Goal: Information Seeking & Learning: Compare options

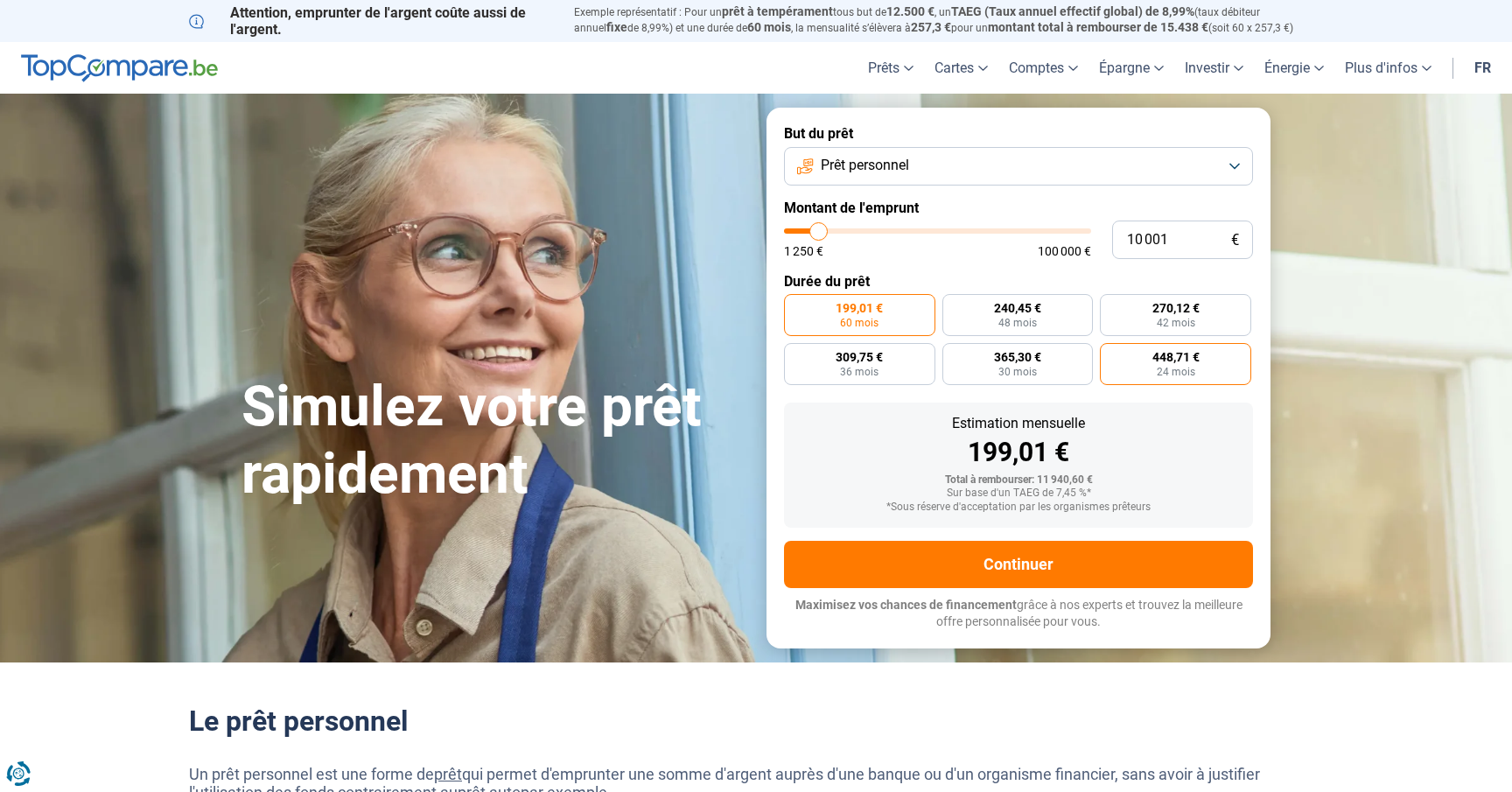
click at [1164, 363] on span "448,71 €" at bounding box center [1176, 356] width 48 height 12
click at [1111, 354] on input "448,71 € 24 mois" at bounding box center [1106, 349] width 11 height 11
radio input "true"
click at [1158, 323] on span "42 mois" at bounding box center [1176, 322] width 38 height 10
click at [1111, 306] on input "270,12 € 42 mois" at bounding box center [1106, 299] width 11 height 11
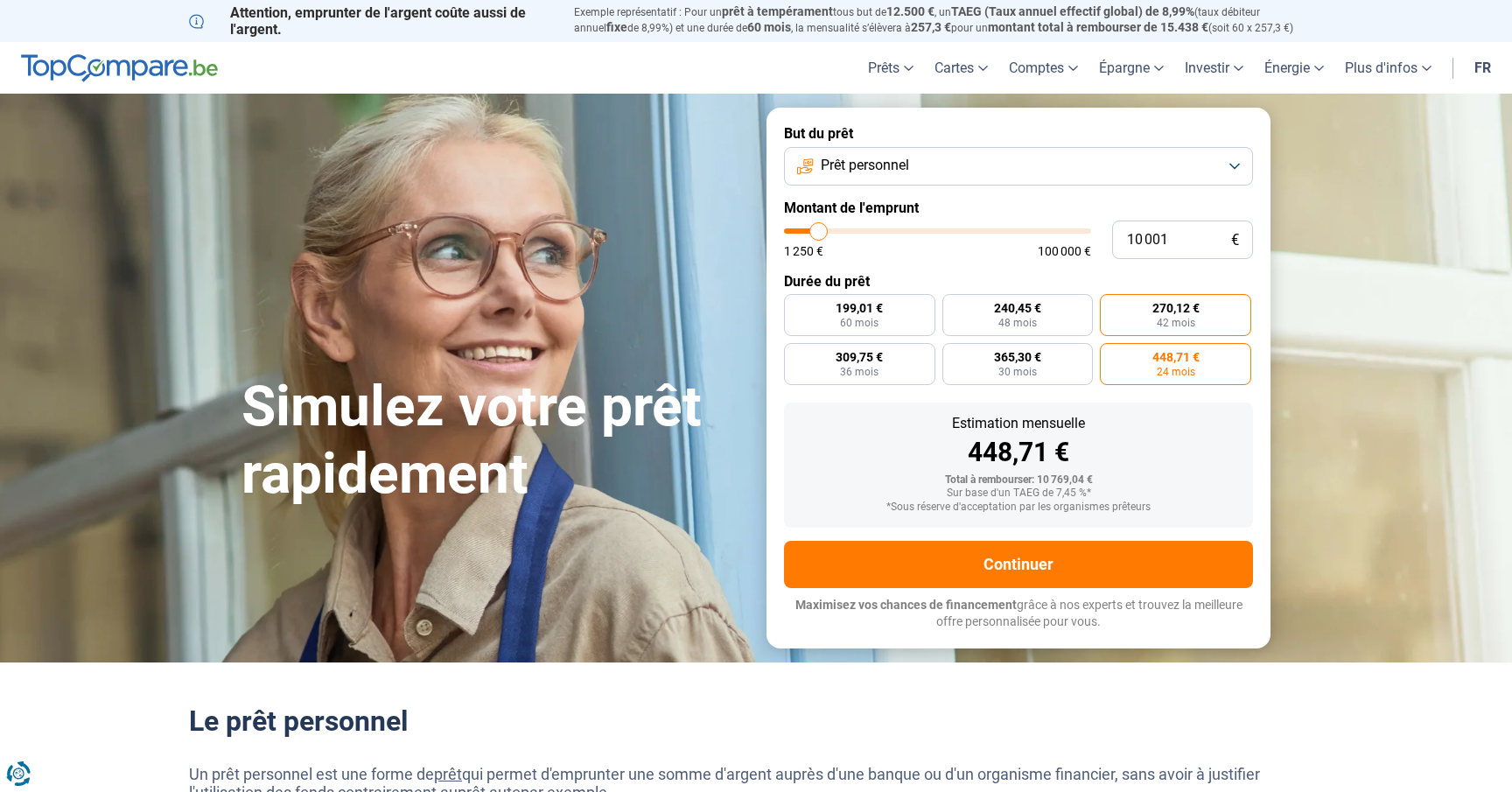
radio input "true"
click at [1042, 324] on label "240,45 € 48 mois" at bounding box center [1017, 315] width 151 height 42
click at [954, 306] on input "240,45 € 48 mois" at bounding box center [947, 299] width 11 height 11
radio input "true"
click at [1035, 367] on span "30 mois" at bounding box center [1018, 372] width 38 height 10
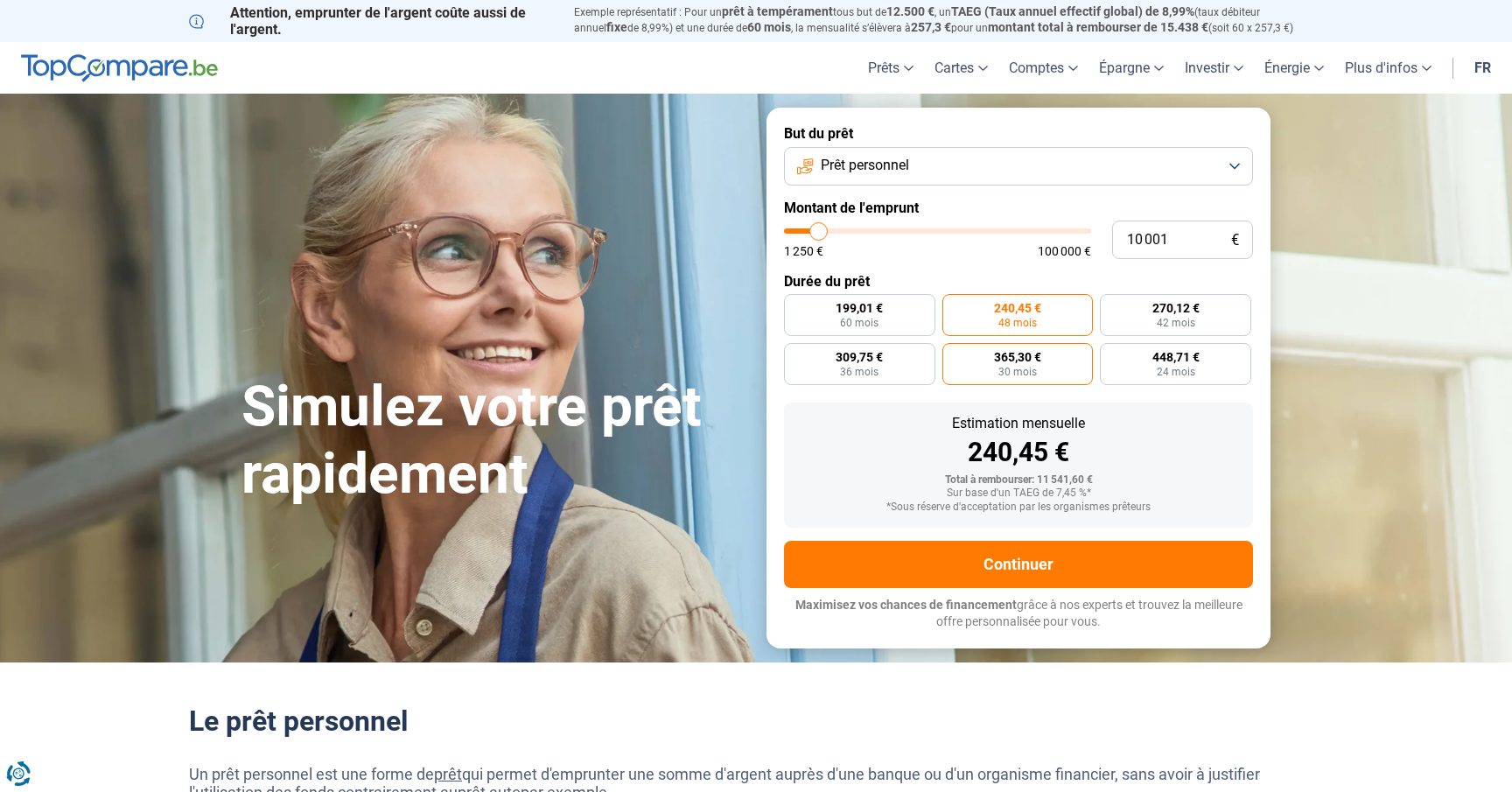
click at [954, 354] on input "365,30 € 30 mois" at bounding box center [947, 349] width 11 height 11
radio input "true"
click at [871, 367] on span "36 mois" at bounding box center [859, 372] width 38 height 10
click at [795, 354] on input "309,75 € 36 mois" at bounding box center [789, 349] width 11 height 11
radio input "true"
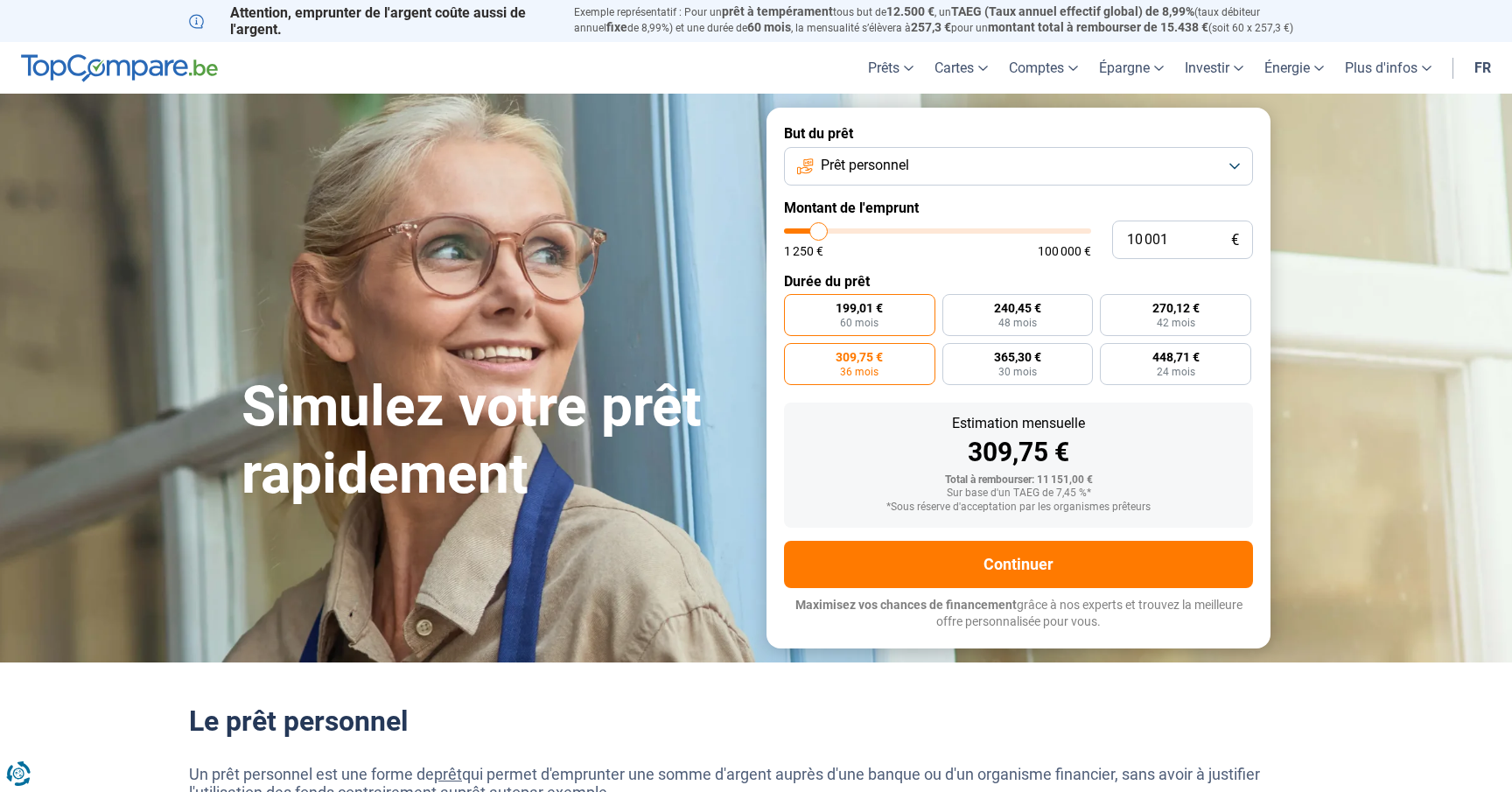
click at [862, 318] on span "60 mois" at bounding box center [859, 322] width 38 height 10
click at [795, 306] on input "199,01 € 60 mois" at bounding box center [789, 299] width 11 height 11
radio input "true"
click at [1138, 362] on label "448,71 € 24 mois" at bounding box center [1175, 364] width 151 height 42
click at [1111, 354] on input "448,71 € 24 mois" at bounding box center [1106, 349] width 11 height 11
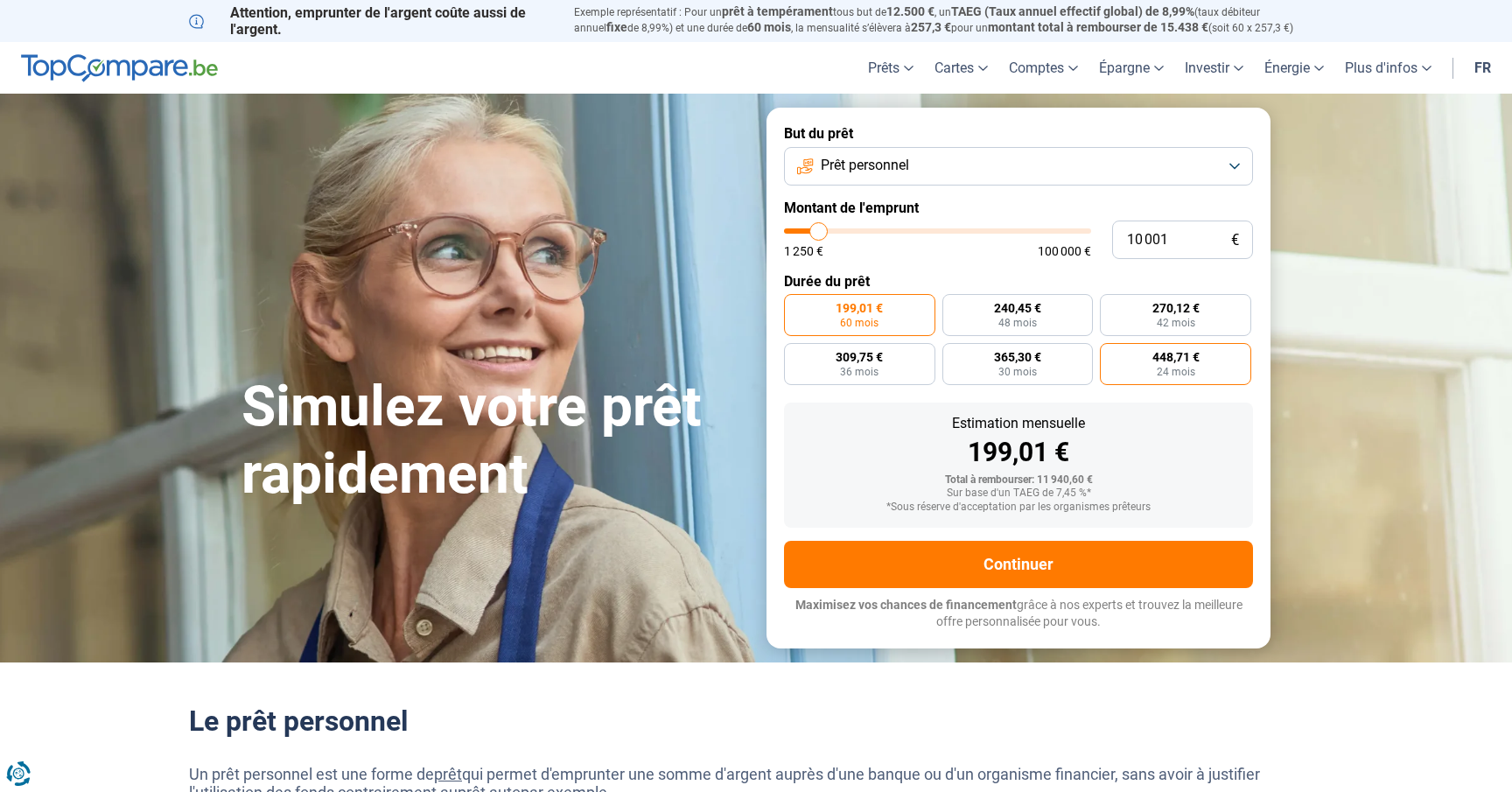
radio input "true"
click at [969, 148] on button "Prêt personnel" at bounding box center [1018, 167] width 469 height 38
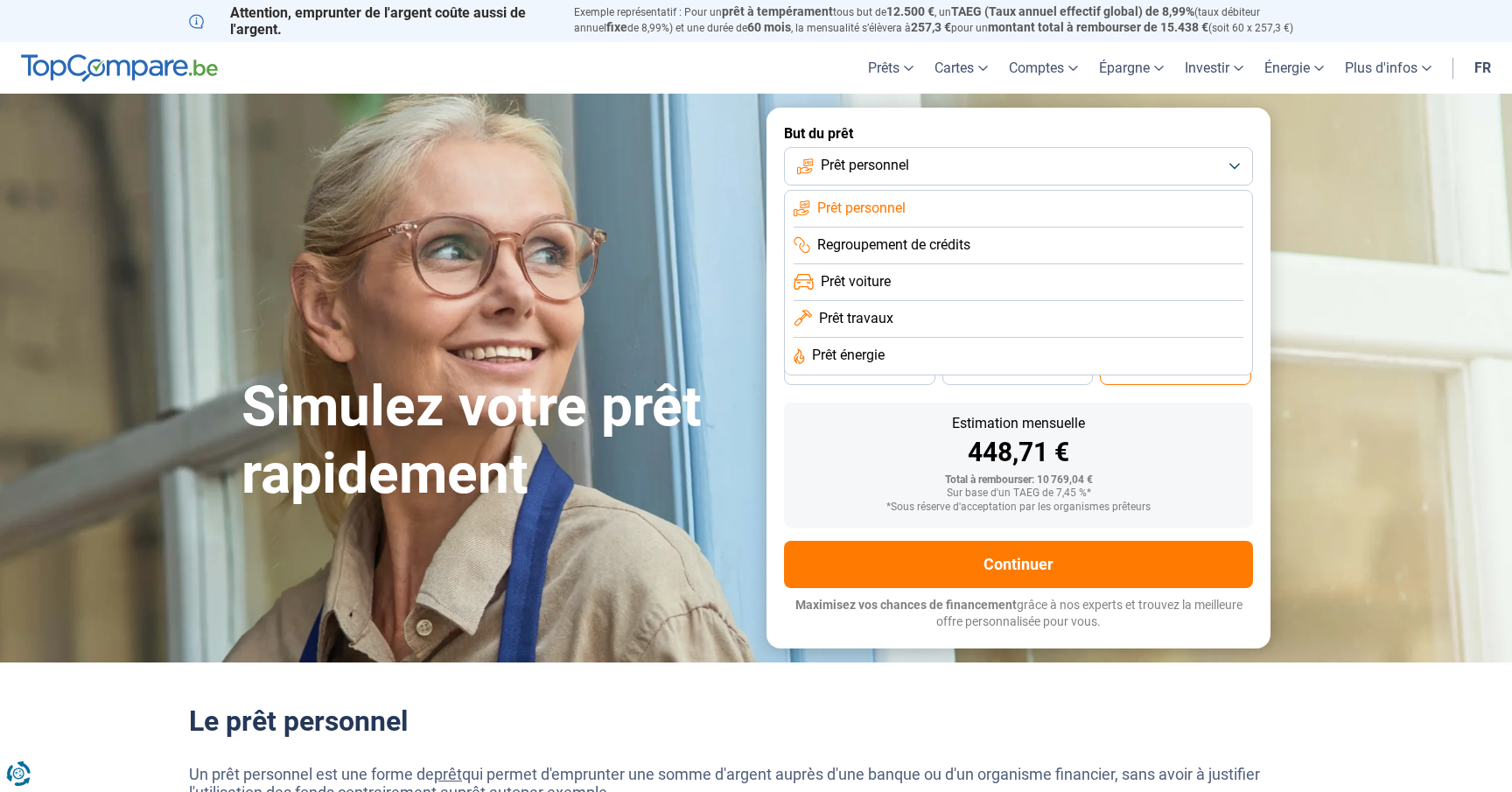
click at [611, 260] on div "Simulez votre prêt rapidement" at bounding box center [493, 378] width 525 height 261
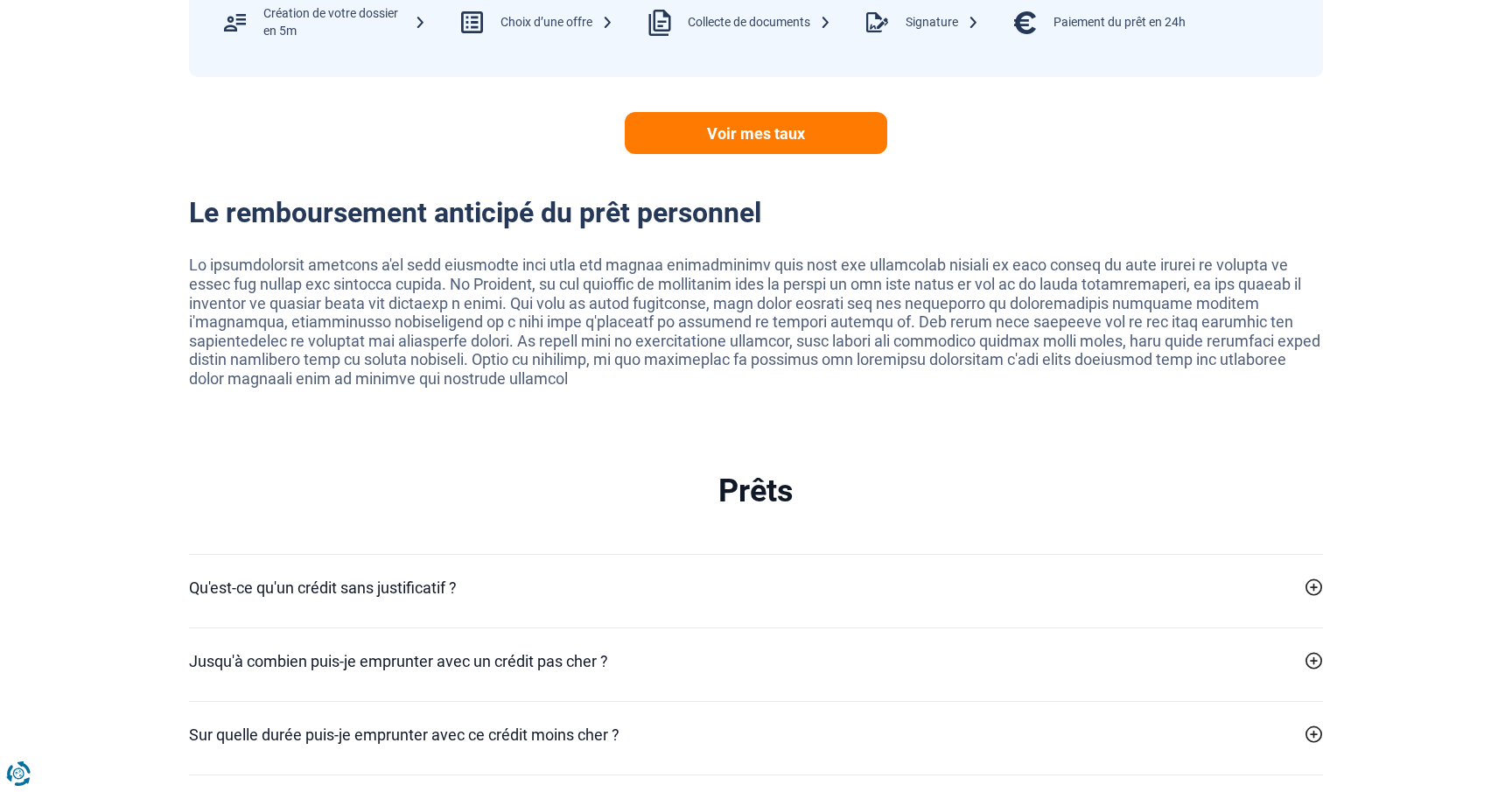
scroll to position [3477, 0]
